Goal: Task Accomplishment & Management: Use online tool/utility

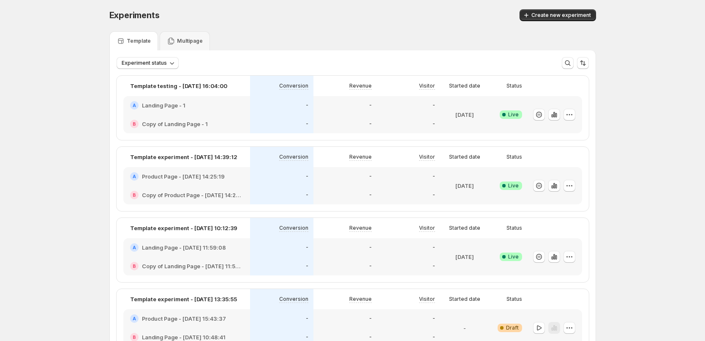
scroll to position [3, 0]
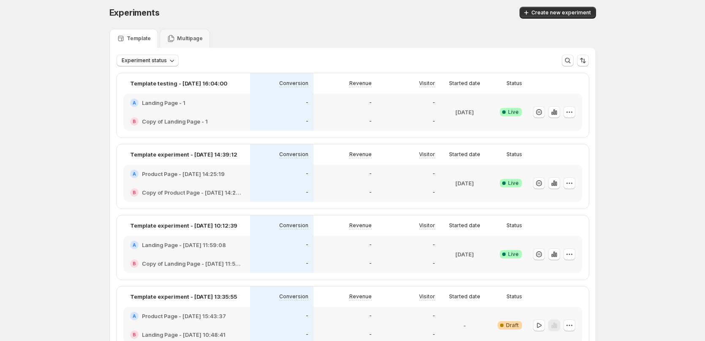
click at [254, 115] on div "-" at bounding box center [281, 121] width 63 height 19
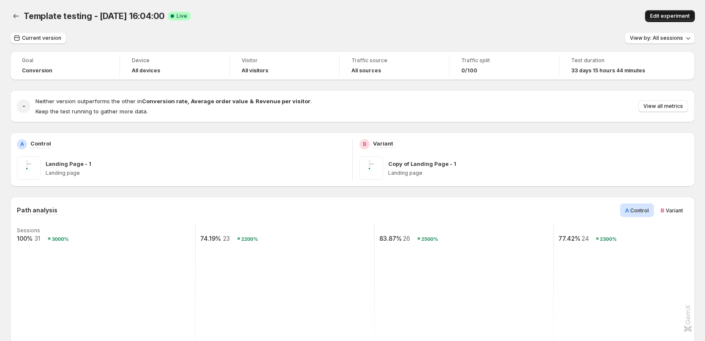
click at [665, 18] on span "Edit experiment" at bounding box center [670, 16] width 40 height 7
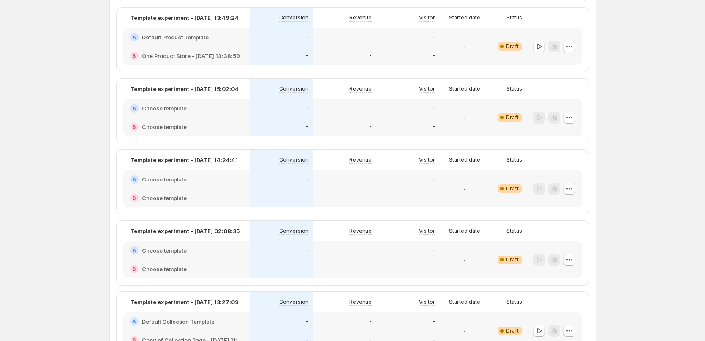
scroll to position [295, 0]
